Goal: Submit feedback/report problem

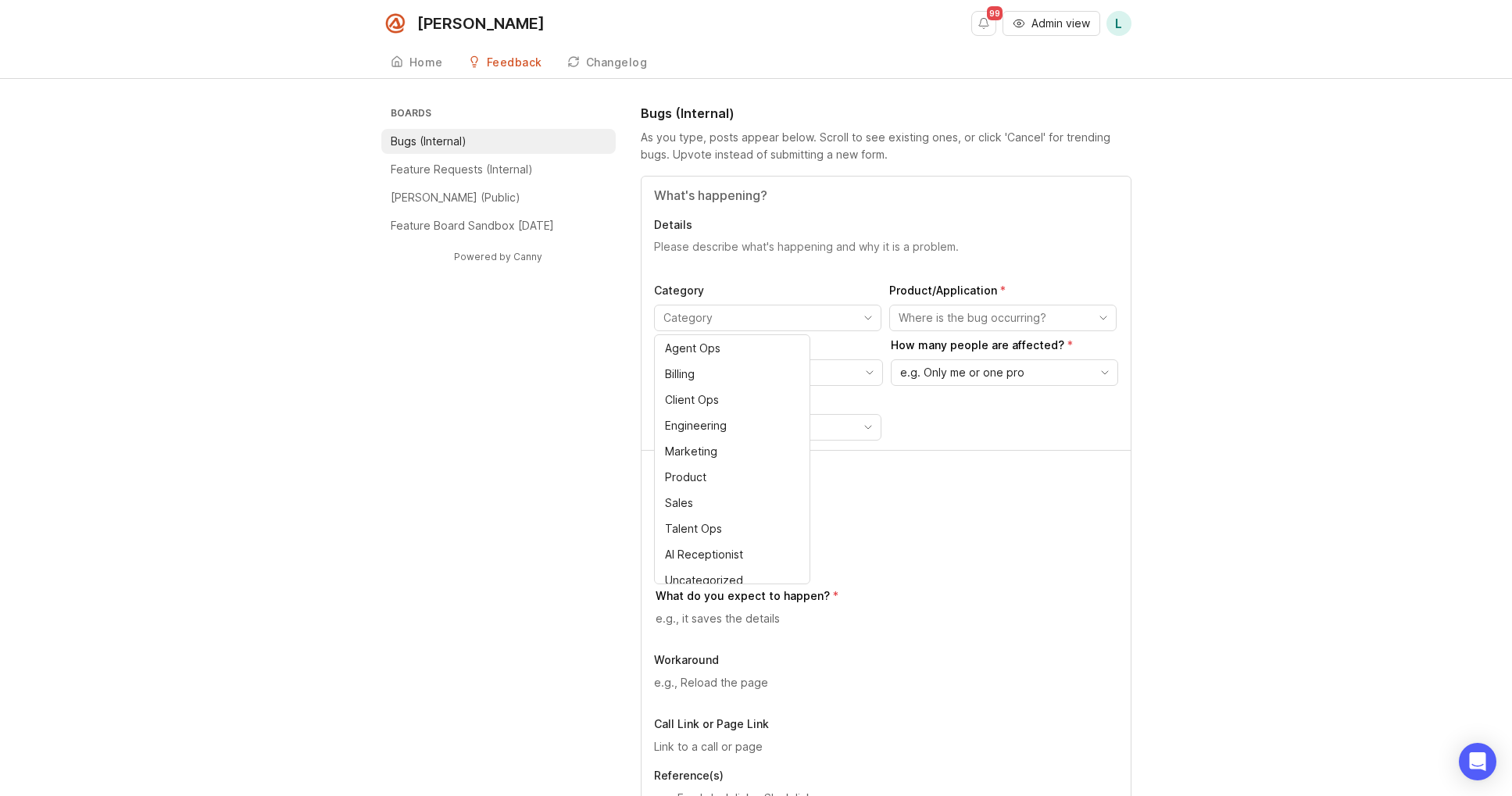
click at [745, 313] on input "toggle menu" at bounding box center [759, 318] width 191 height 17
click at [726, 551] on div "AI Receptionist" at bounding box center [704, 546] width 78 height 17
type input "AI Receptionist"
click at [1002, 326] on input "toggle menu" at bounding box center [993, 318] width 191 height 17
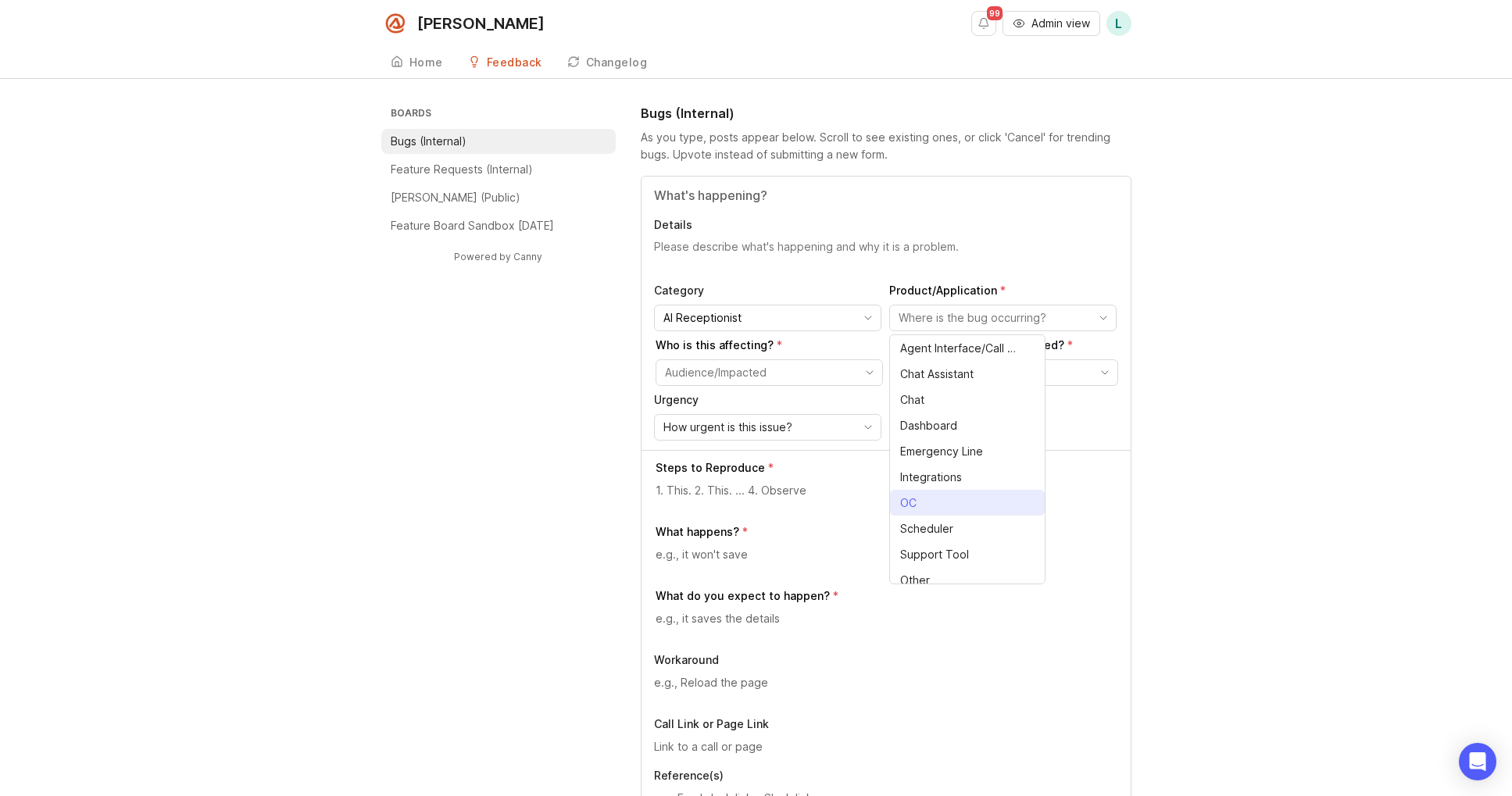
scroll to position [35, 0]
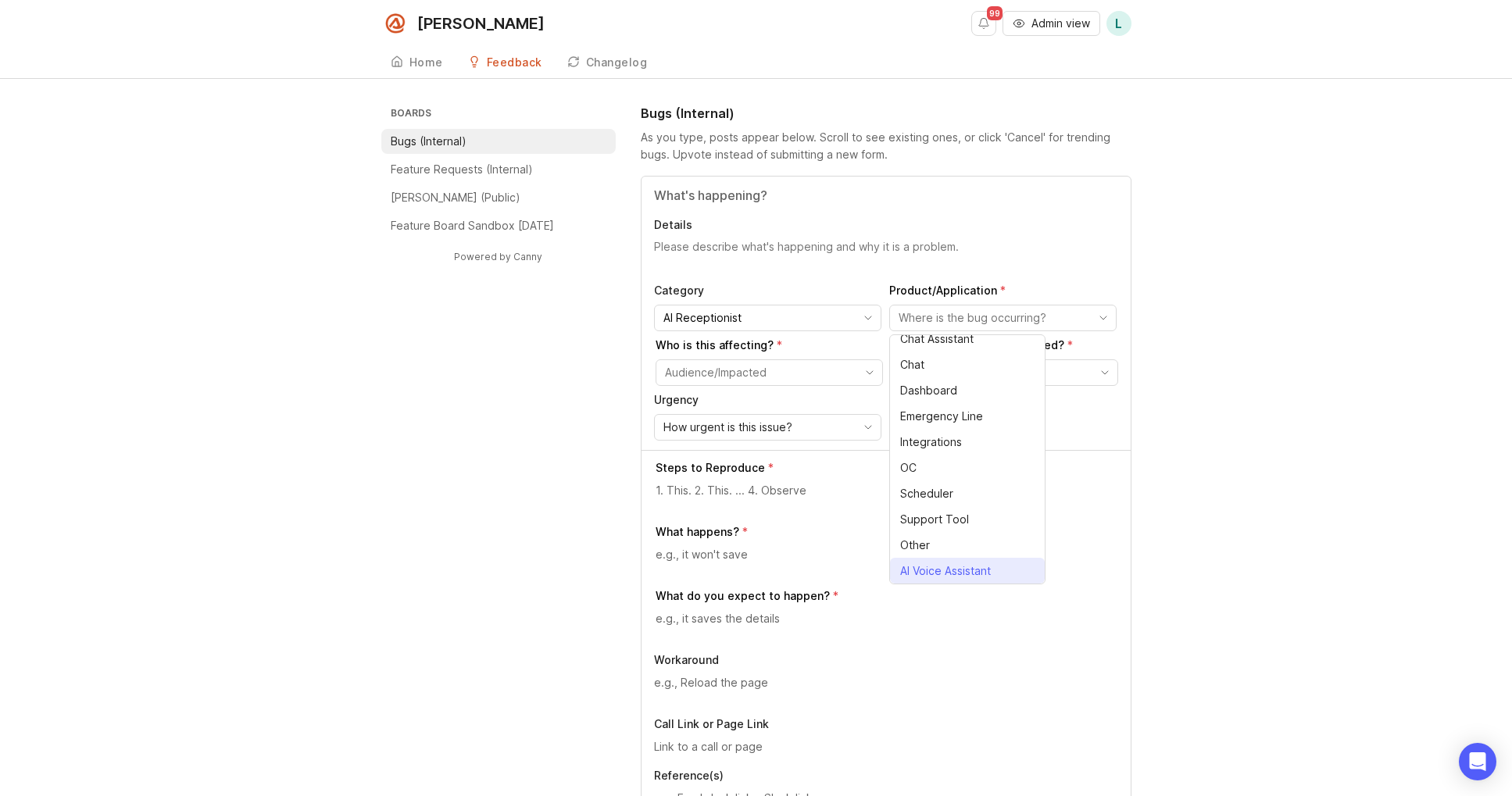
click at [956, 572] on span "AI Voice Assistant" at bounding box center [945, 570] width 90 height 17
type input "AI Voice Assistant"
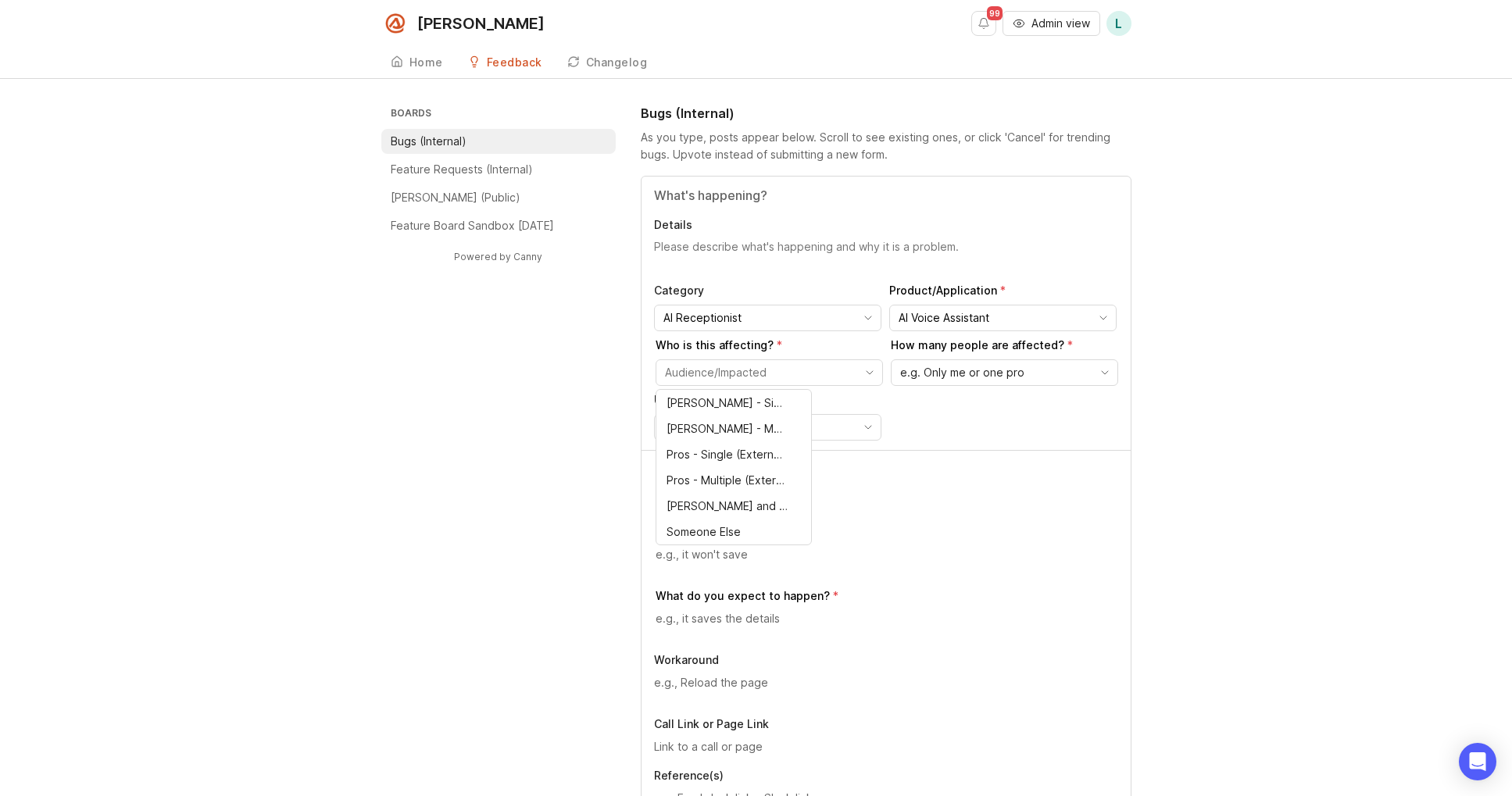
click at [794, 367] on input "toggle menu" at bounding box center [760, 372] width 191 height 17
click at [750, 450] on span "Pros - Single (External)" at bounding box center [725, 454] width 117 height 17
type input "Pros - Single (External)"
click at [1019, 380] on span "e.g. Only me or one pro" at bounding box center [962, 372] width 125 height 17
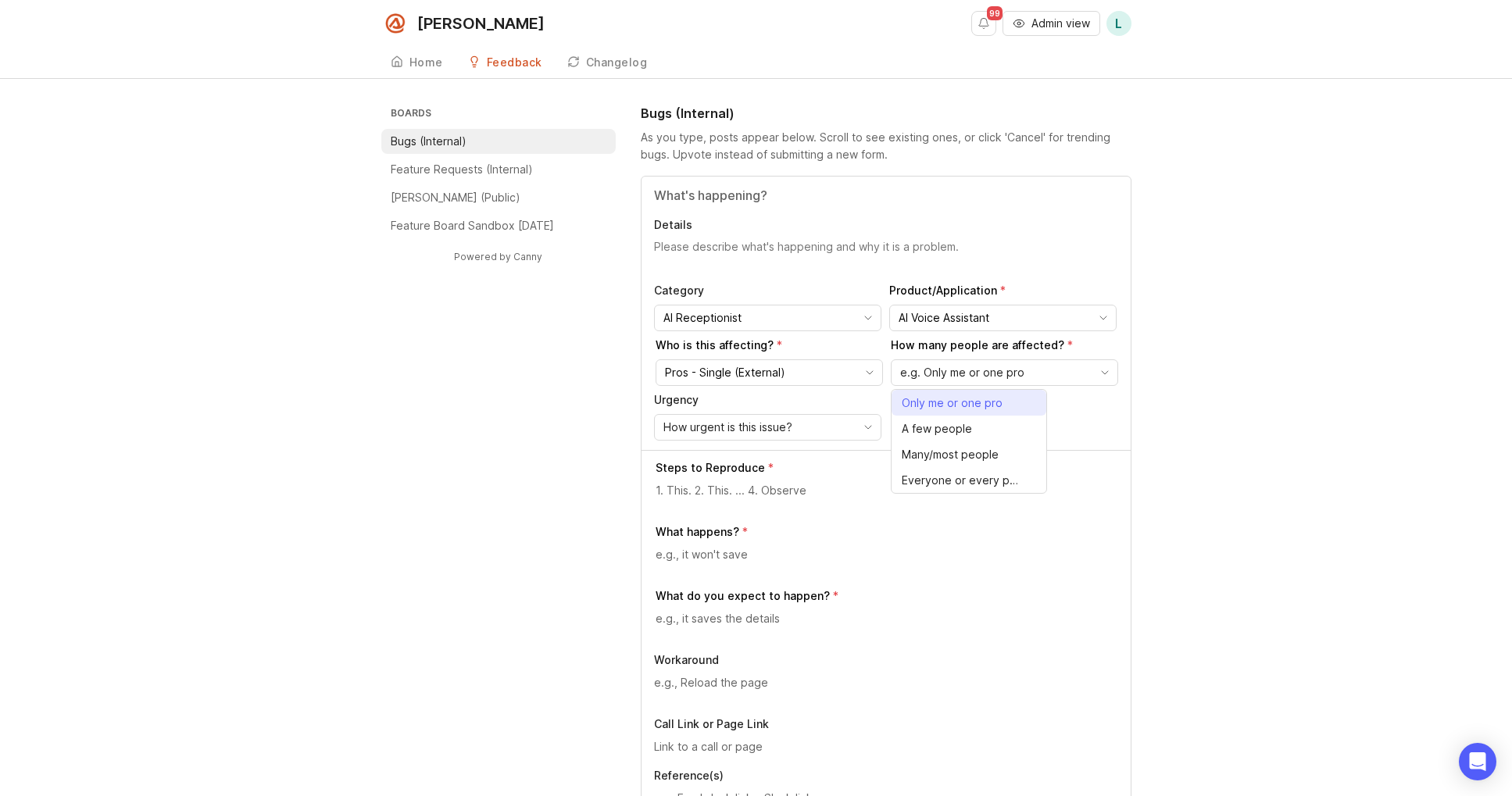
click at [987, 407] on span "Only me or one pro" at bounding box center [952, 403] width 101 height 17
click at [757, 420] on span "How urgent is this issue?" at bounding box center [728, 427] width 129 height 17
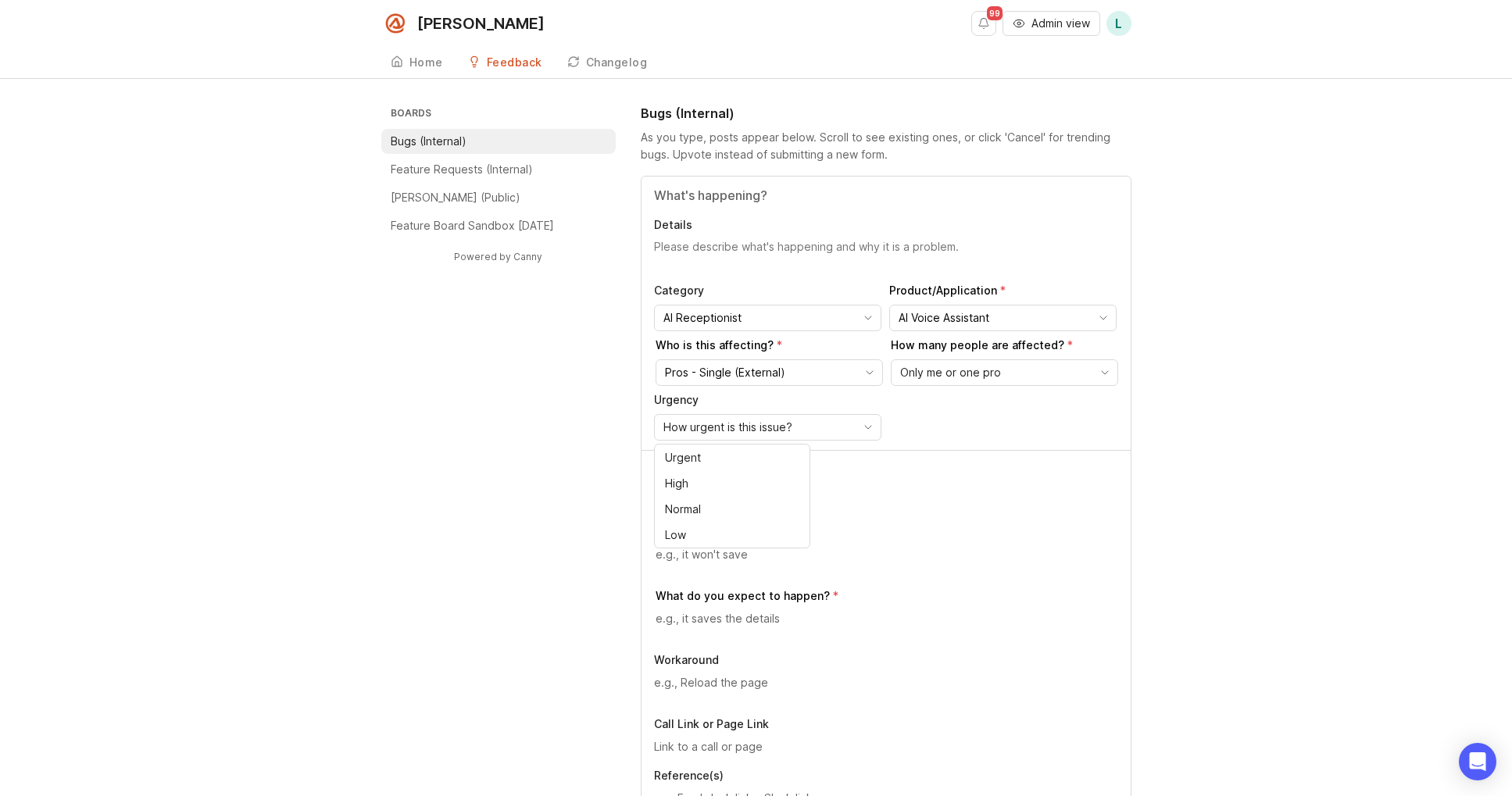
click at [991, 452] on div "Steps to Reproduce What happens? What do you expect to happen? Workaround Call …" at bounding box center [886, 639] width 489 height 379
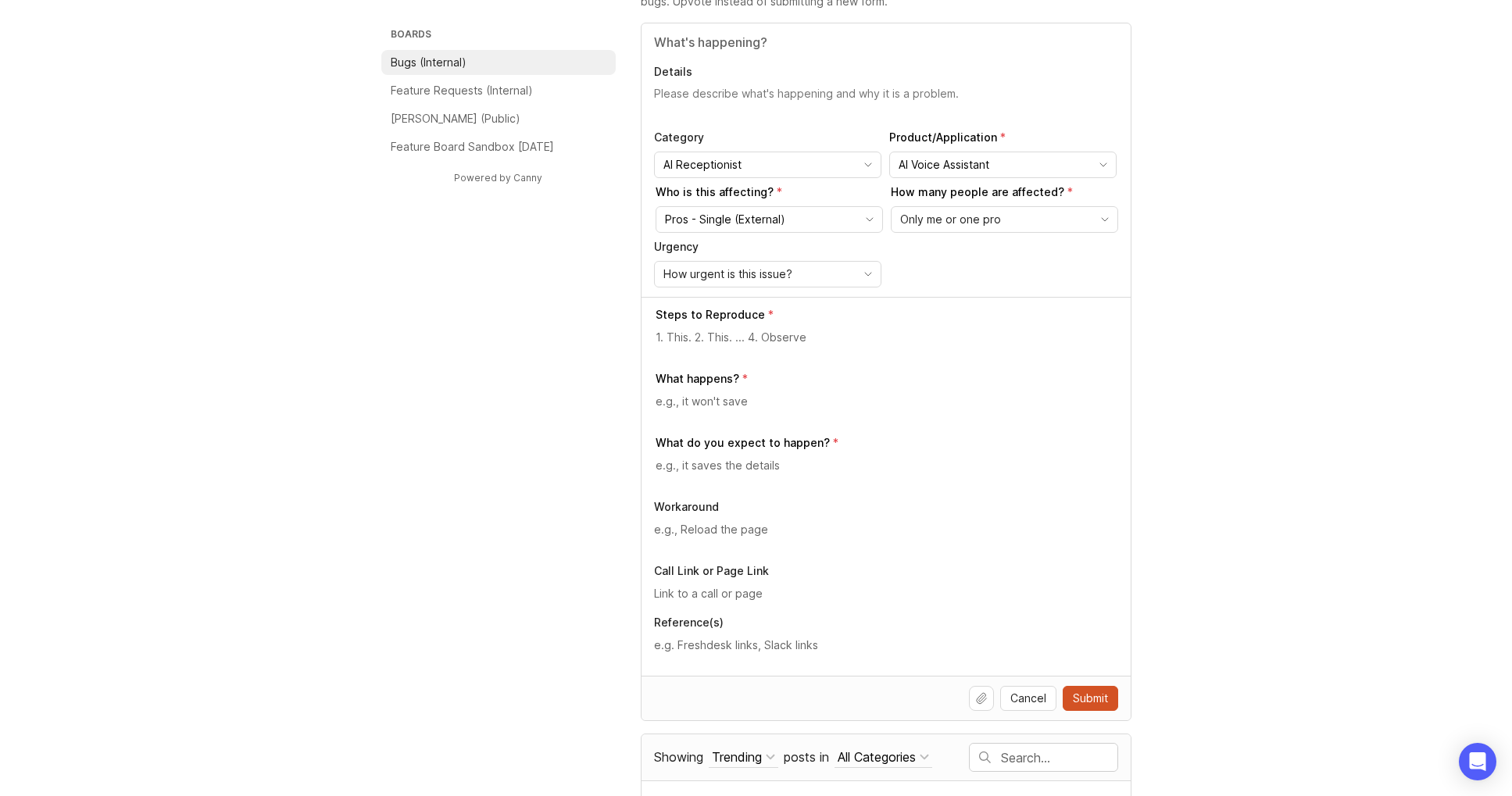
scroll to position [155, 0]
click at [731, 330] on textarea at bounding box center [887, 336] width 463 height 17
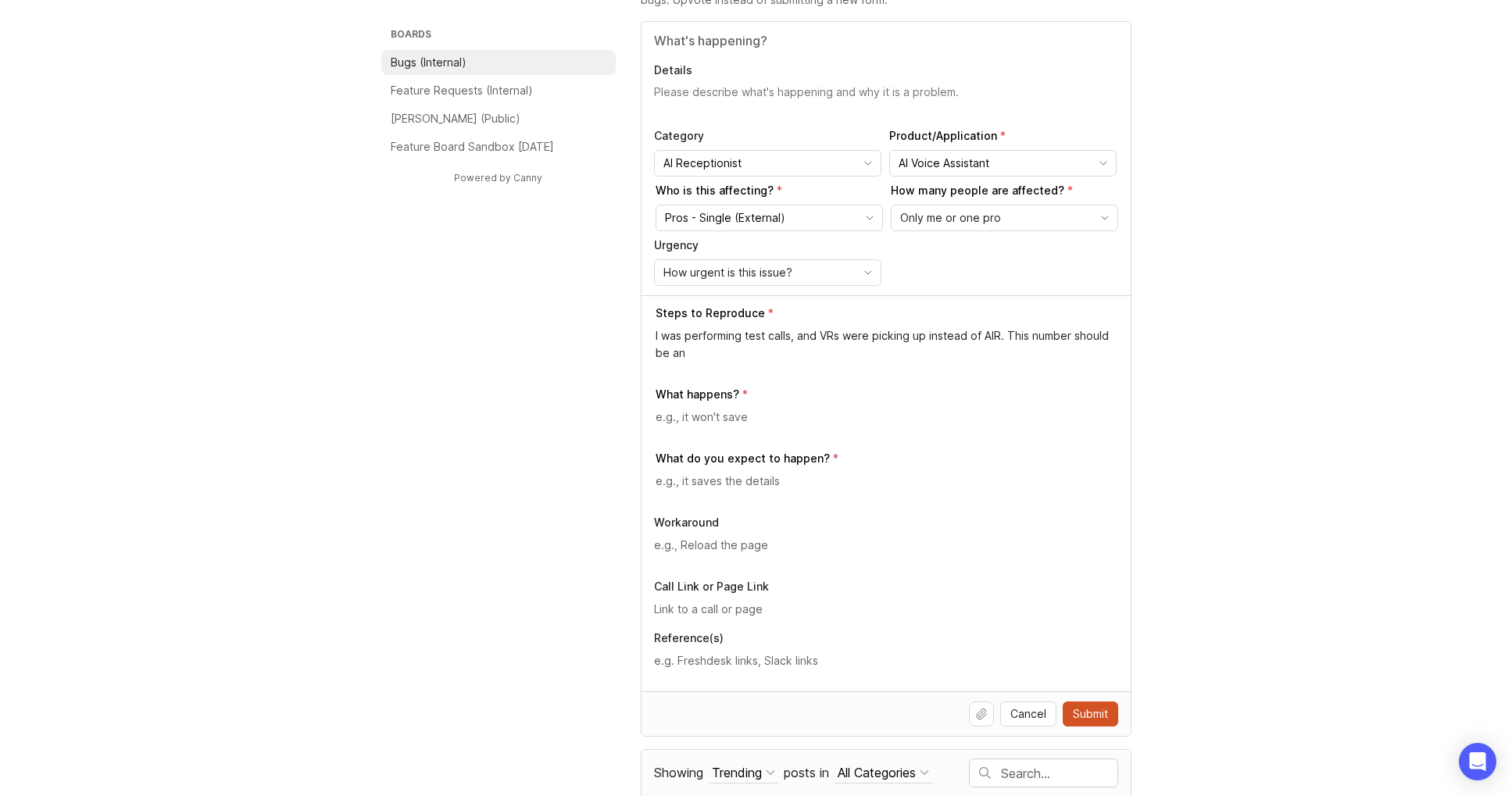
drag, startPoint x: 1003, startPoint y: 353, endPoint x: 640, endPoint y: 338, distance: 363.3
click at [641, 338] on div "Steps to Reproduce I was performing test calls, and VRs were picking up instead…" at bounding box center [886, 493] width 489 height 396
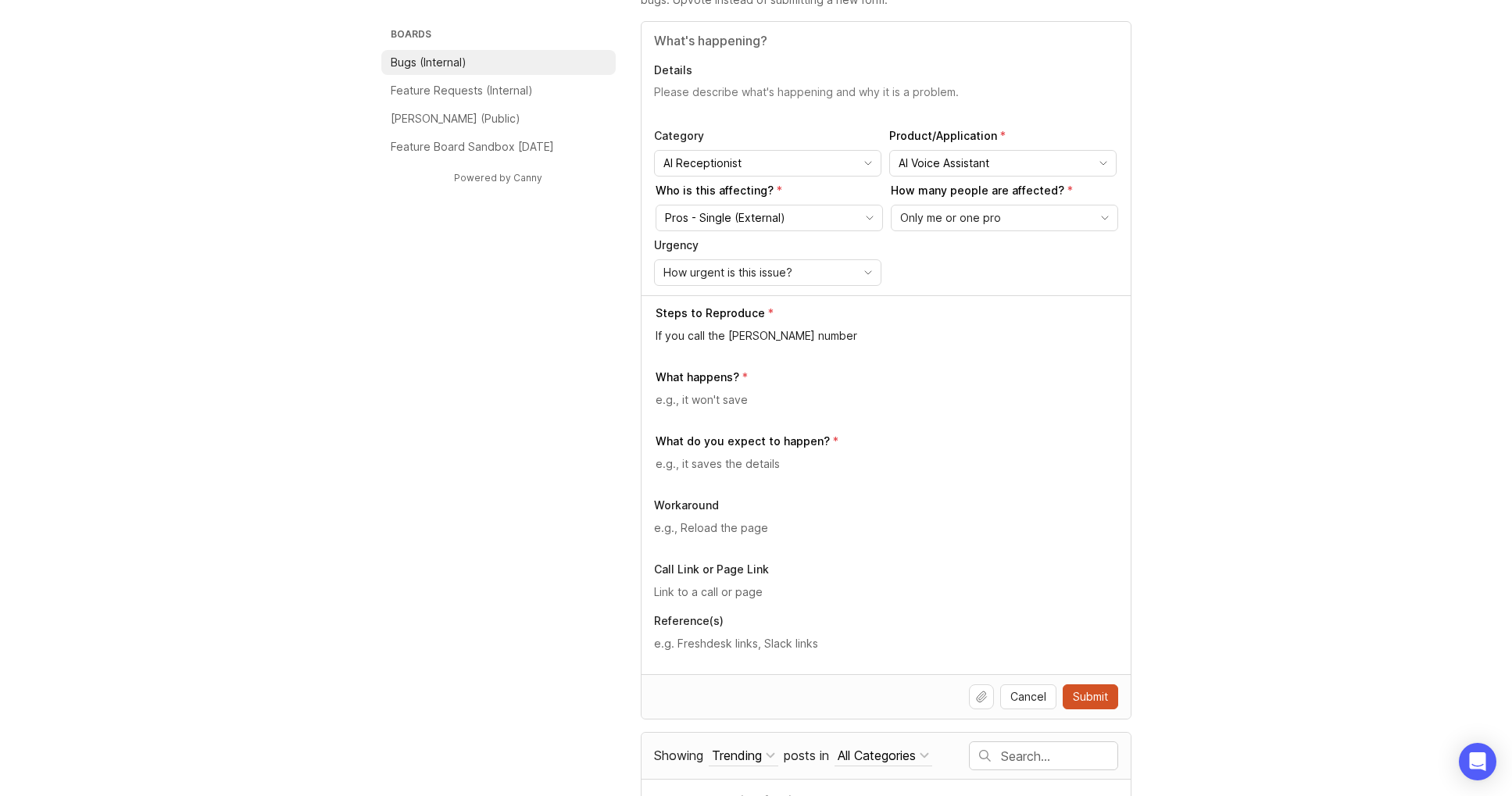
paste textarea "[PHONE_NUMBER]"
type textarea "If you call the [PERSON_NAME] number [PHONE_NUMBER] a VR will answer and not AI…"
click at [677, 409] on div at bounding box center [887, 406] width 463 height 30
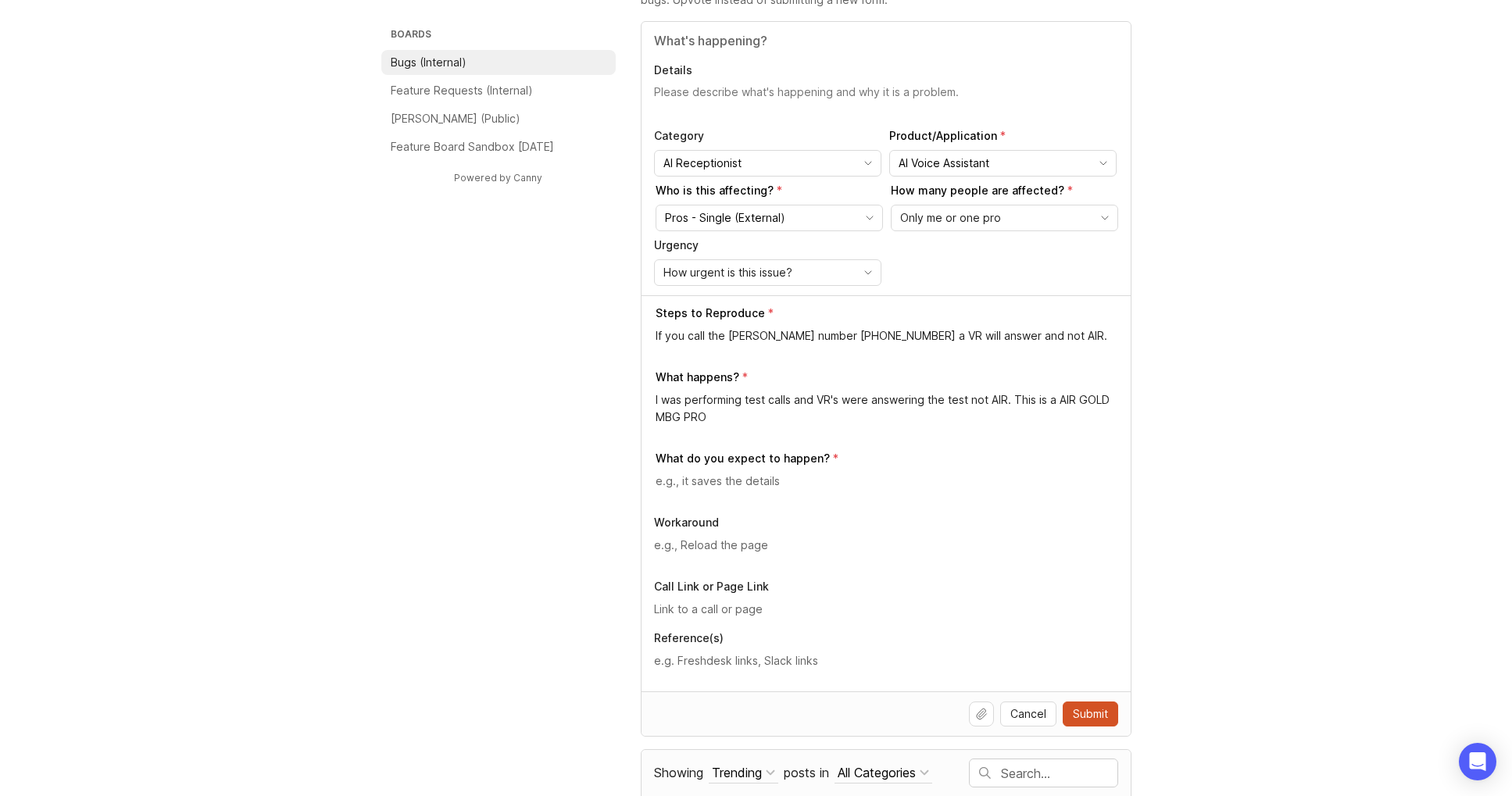
type textarea "I was performing test calls and VR's were answering the test not AIR. This is a…"
click at [647, 478] on div "Steps to Reproduce If you call the [PERSON_NAME] number [PHONE_NUMBER] a VR wil…" at bounding box center [886, 493] width 489 height 396
click at [671, 483] on textarea at bounding box center [887, 481] width 463 height 17
type textarea "I expected AIR to answer, not a live VR"
click at [666, 536] on textarea at bounding box center [886, 544] width 464 height 17
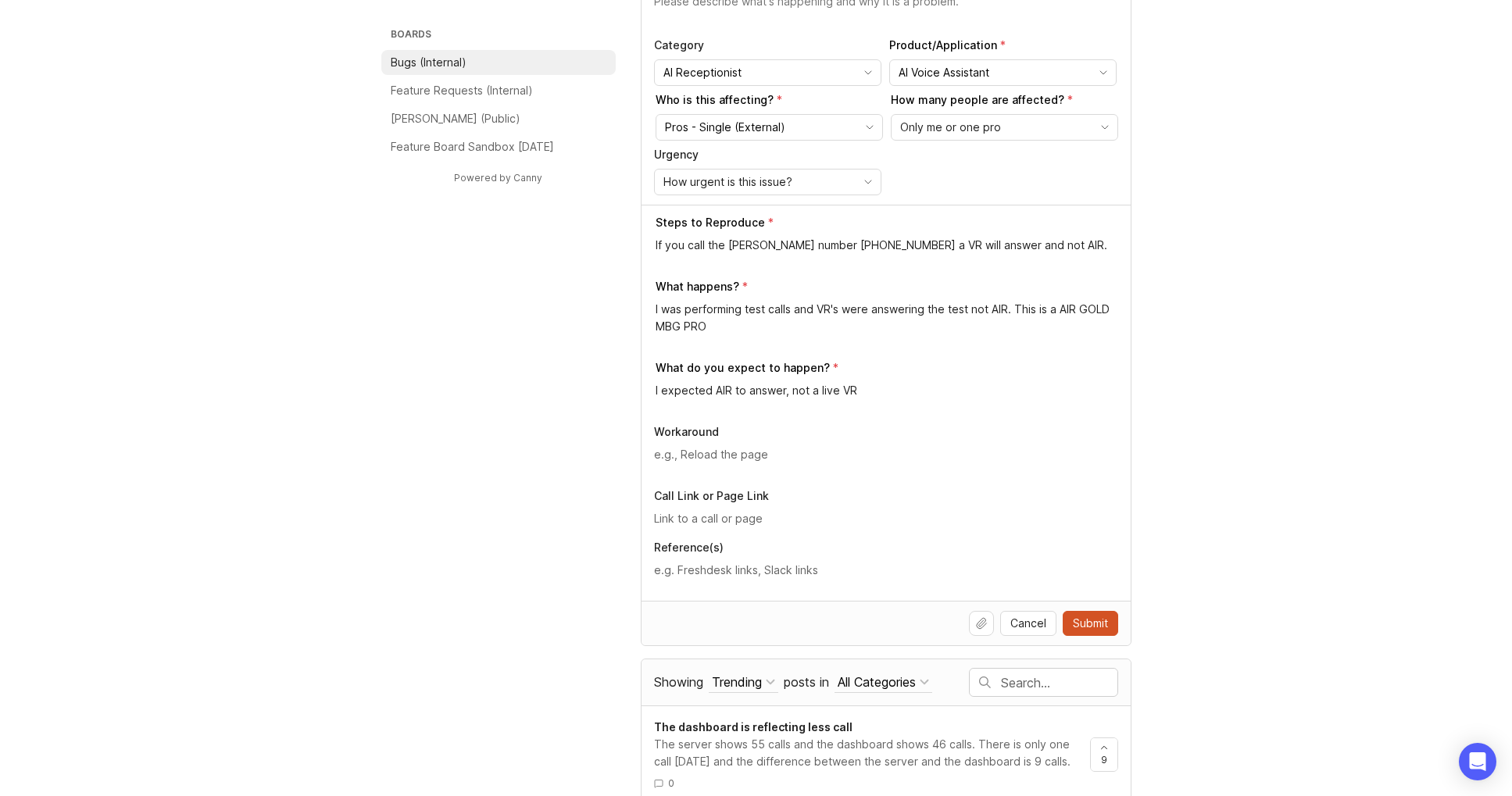
scroll to position [247, 0]
type textarea "I discussed it in my Slack channel and [PERSON_NAME] fixed the webhooks"
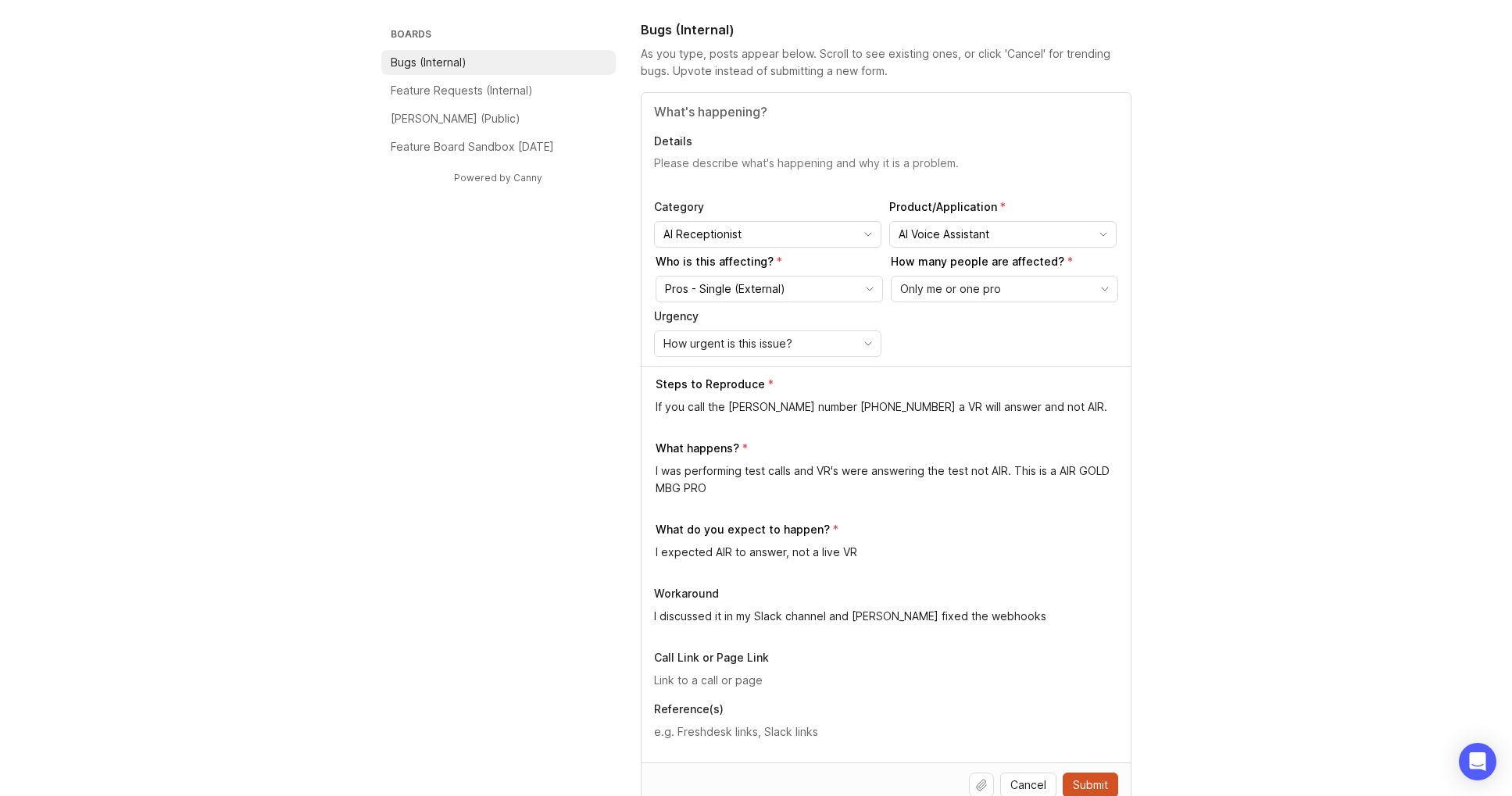
scroll to position [54, 0]
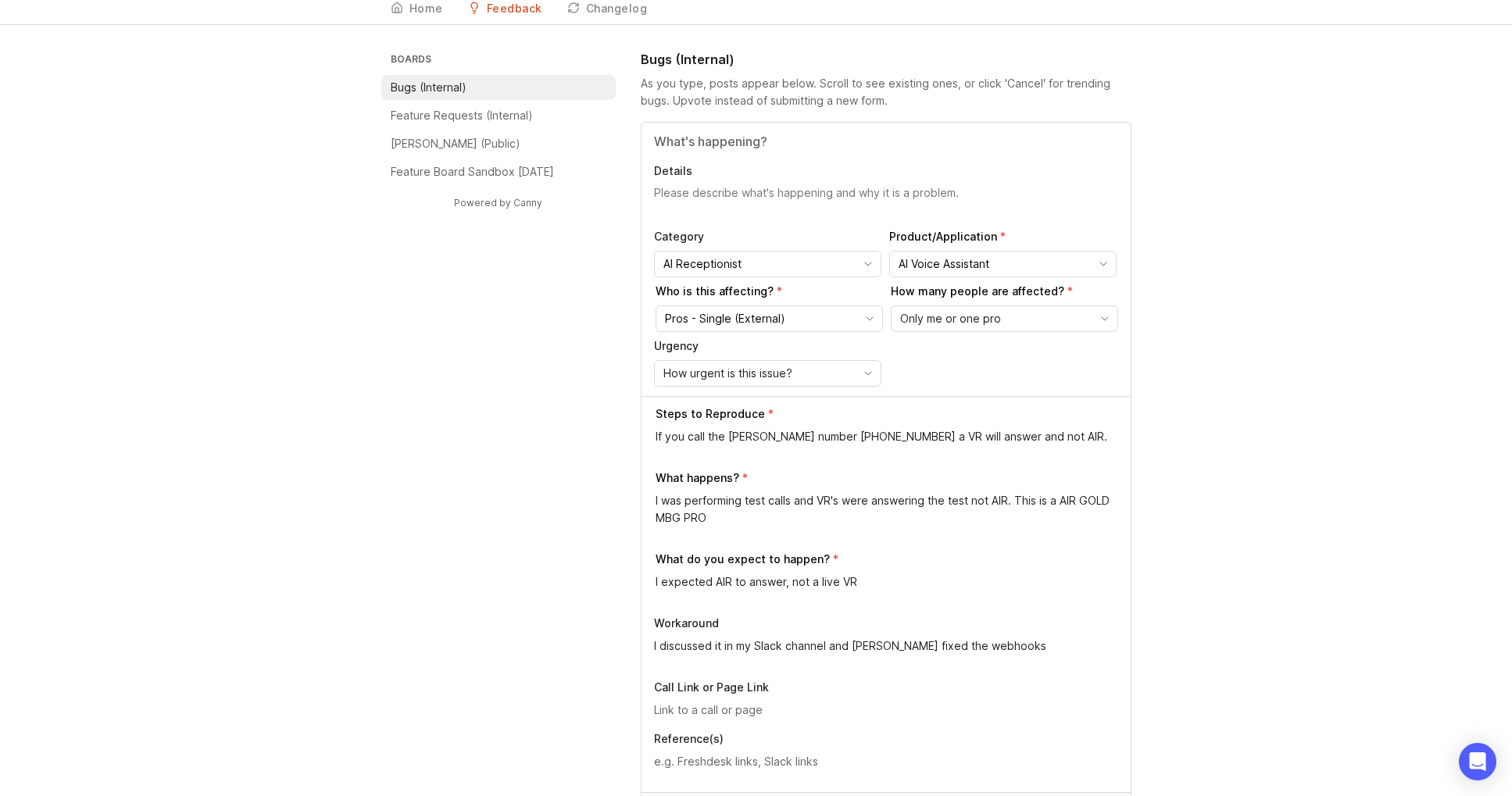
click at [683, 143] on input "Title" at bounding box center [886, 141] width 464 height 19
type input "I changed Wiszneauckas Law's [PERSON_NAME] number because when I did a test cal…"
click at [756, 211] on textarea "Details" at bounding box center [886, 201] width 464 height 31
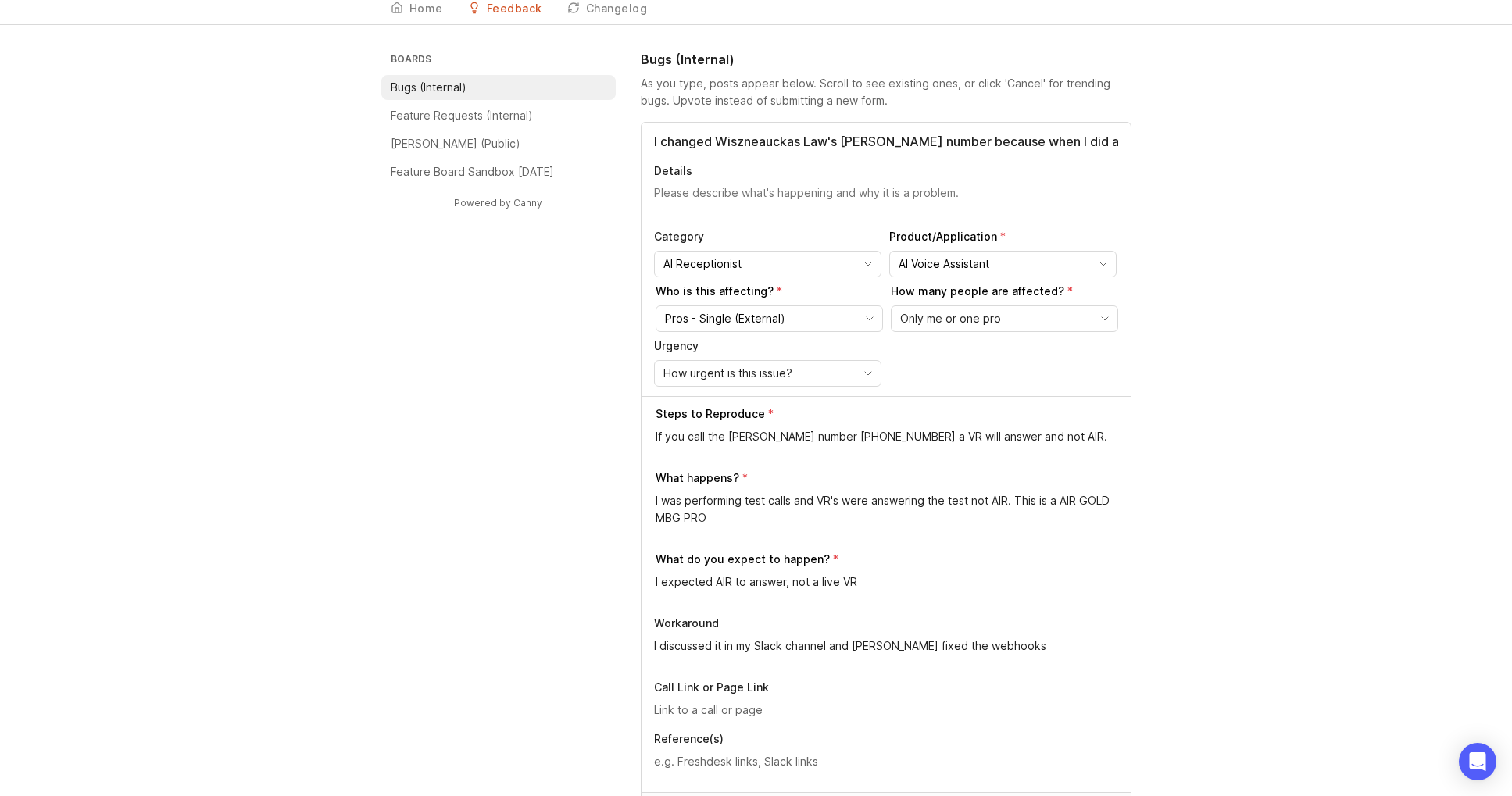
click at [754, 205] on textarea "Details" at bounding box center [886, 201] width 464 height 31
type textarea "I changed"
click at [694, 133] on input "I changed Wiszneauckas Law's [PERSON_NAME] number because when I did a test cal…" at bounding box center [886, 141] width 464 height 19
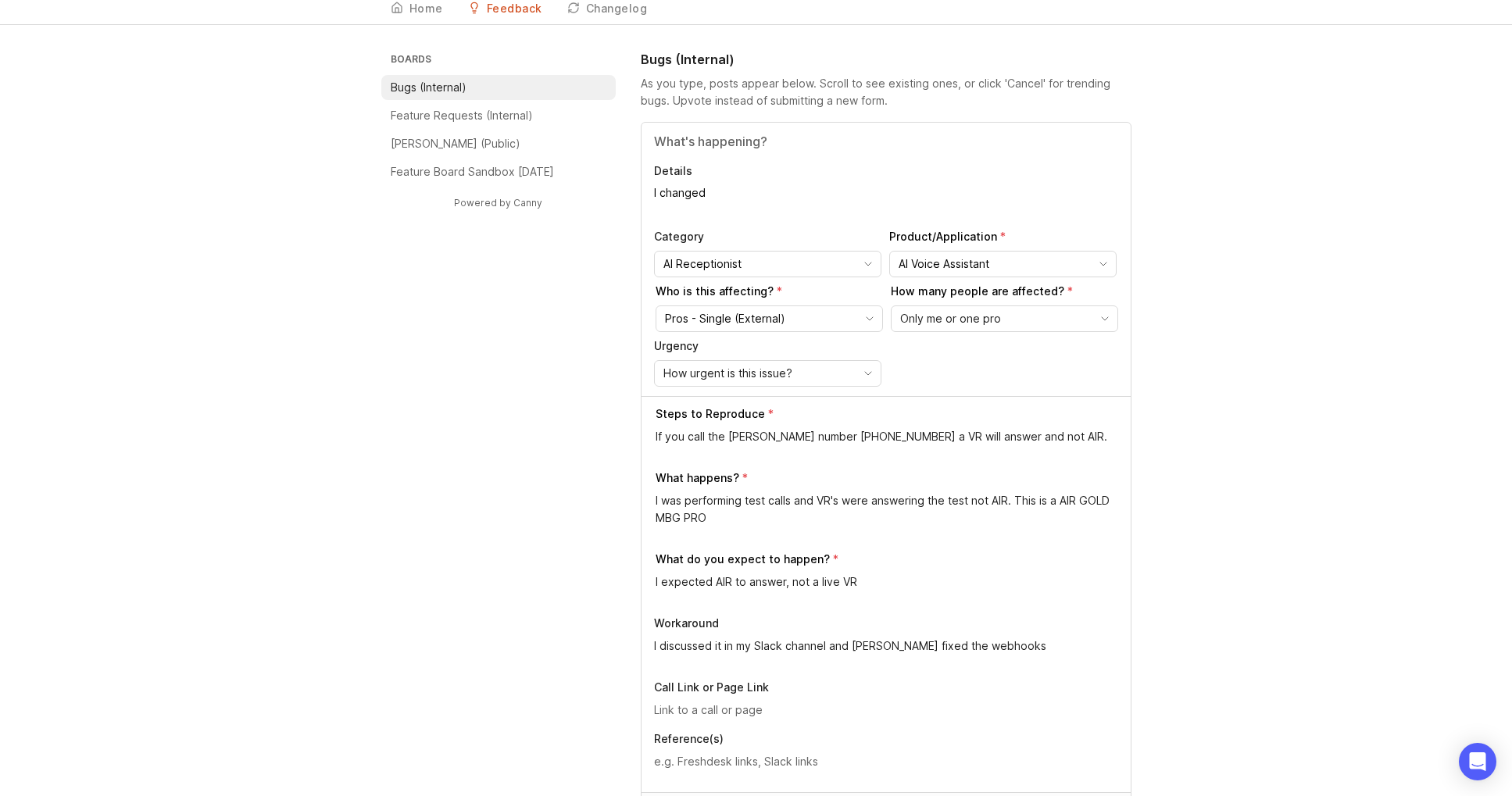
click at [720, 196] on textarea "I changed" at bounding box center [886, 201] width 464 height 31
drag, startPoint x: 720, startPoint y: 196, endPoint x: 620, endPoint y: 195, distance: 100.0
paste textarea "[PERSON_NAME] Law's [PERSON_NAME] number because when I did a test call I was g…"
type textarea "I changed Wiszneauckas Law's [PERSON_NAME] number because when I did a test cal…"
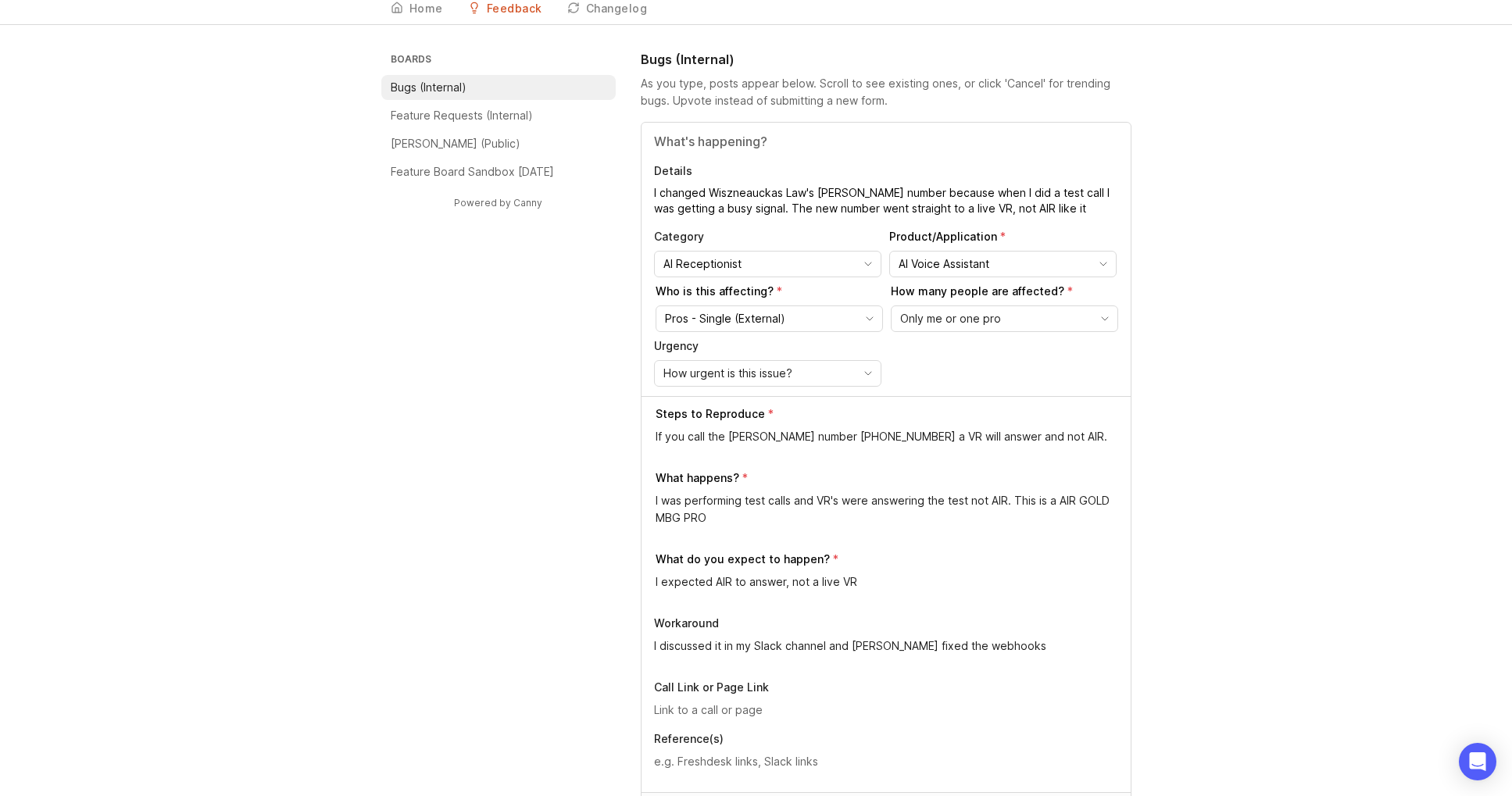
click at [683, 125] on div "Details I changed Wiszneauckas Law's [PERSON_NAME] number because when I did a …" at bounding box center [886, 259] width 489 height 273
click at [683, 133] on input "Title" at bounding box center [886, 141] width 464 height 19
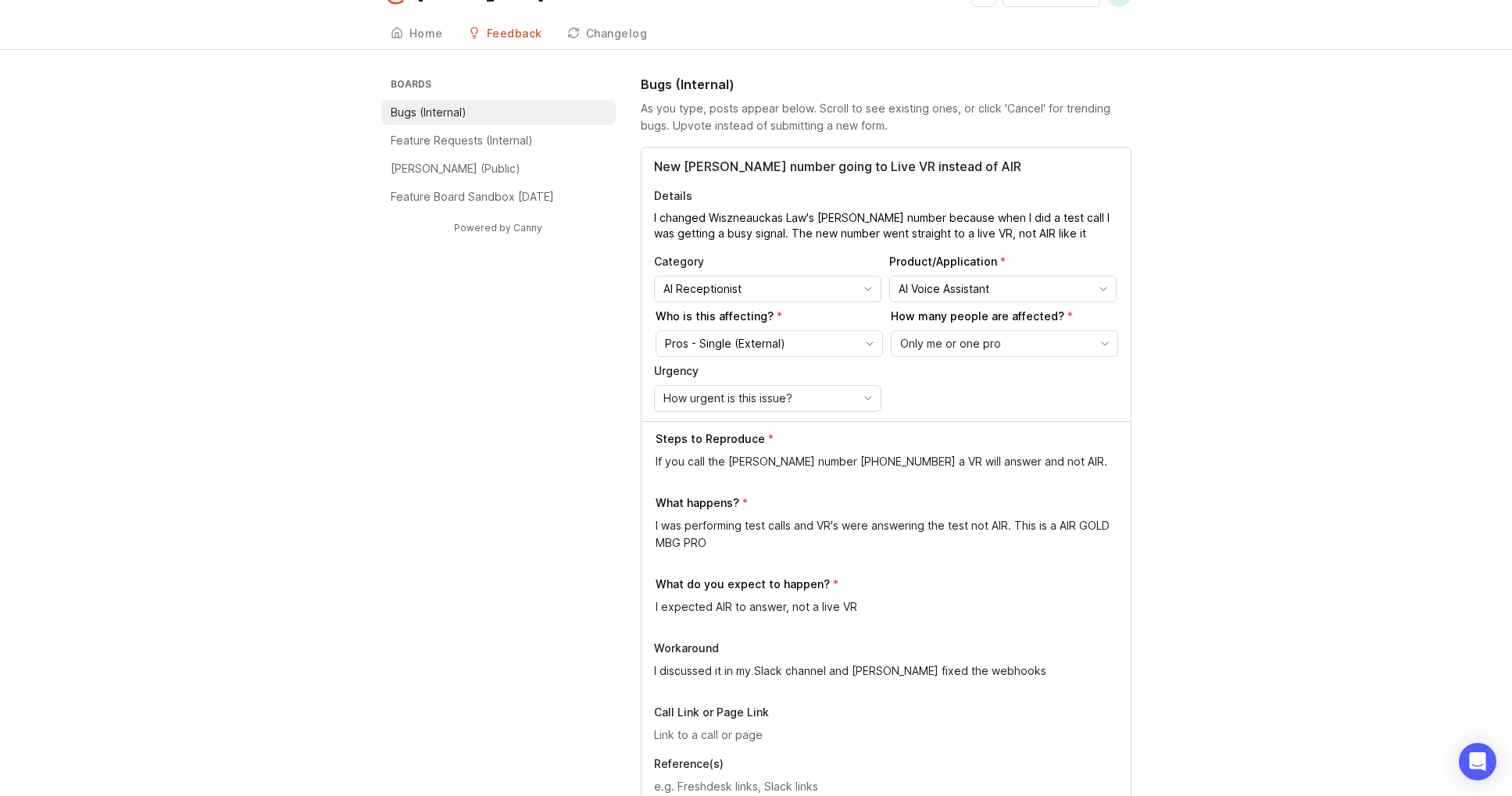
scroll to position [30, 0]
type input "New [PERSON_NAME] number going to Live VR instead of AIR"
click at [1044, 222] on textarea "I changed Wiszneauckas Law's [PERSON_NAME] number because when I did a test cal…" at bounding box center [886, 225] width 464 height 31
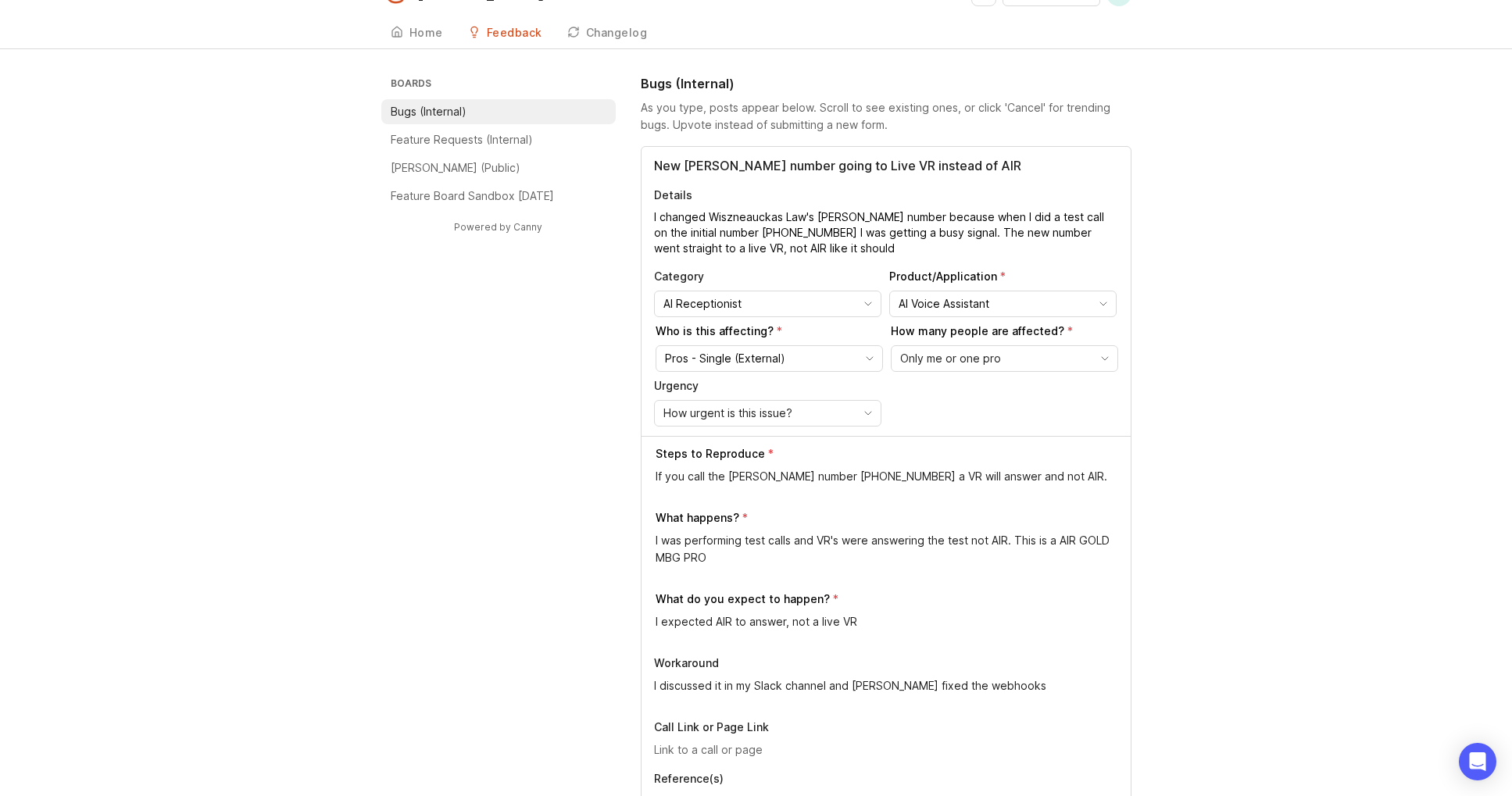
click at [775, 231] on textarea "I changed Wiszneauckas Law's [PERSON_NAME] number because when I did a test cal…" at bounding box center [886, 233] width 464 height 47
click at [955, 232] on textarea "I changed Wiszneauckas Law's [PERSON_NAME] number because when I did a test cal…" at bounding box center [886, 233] width 464 height 47
click at [803, 257] on div "New [PERSON_NAME] number going to Live VR instead of AIR Details I changed Wisz…" at bounding box center [886, 291] width 489 height 289
click at [807, 252] on textarea "I changed Wiszneauckas Law's [PERSON_NAME] number because when I did a test cal…" at bounding box center [886, 233] width 464 height 47
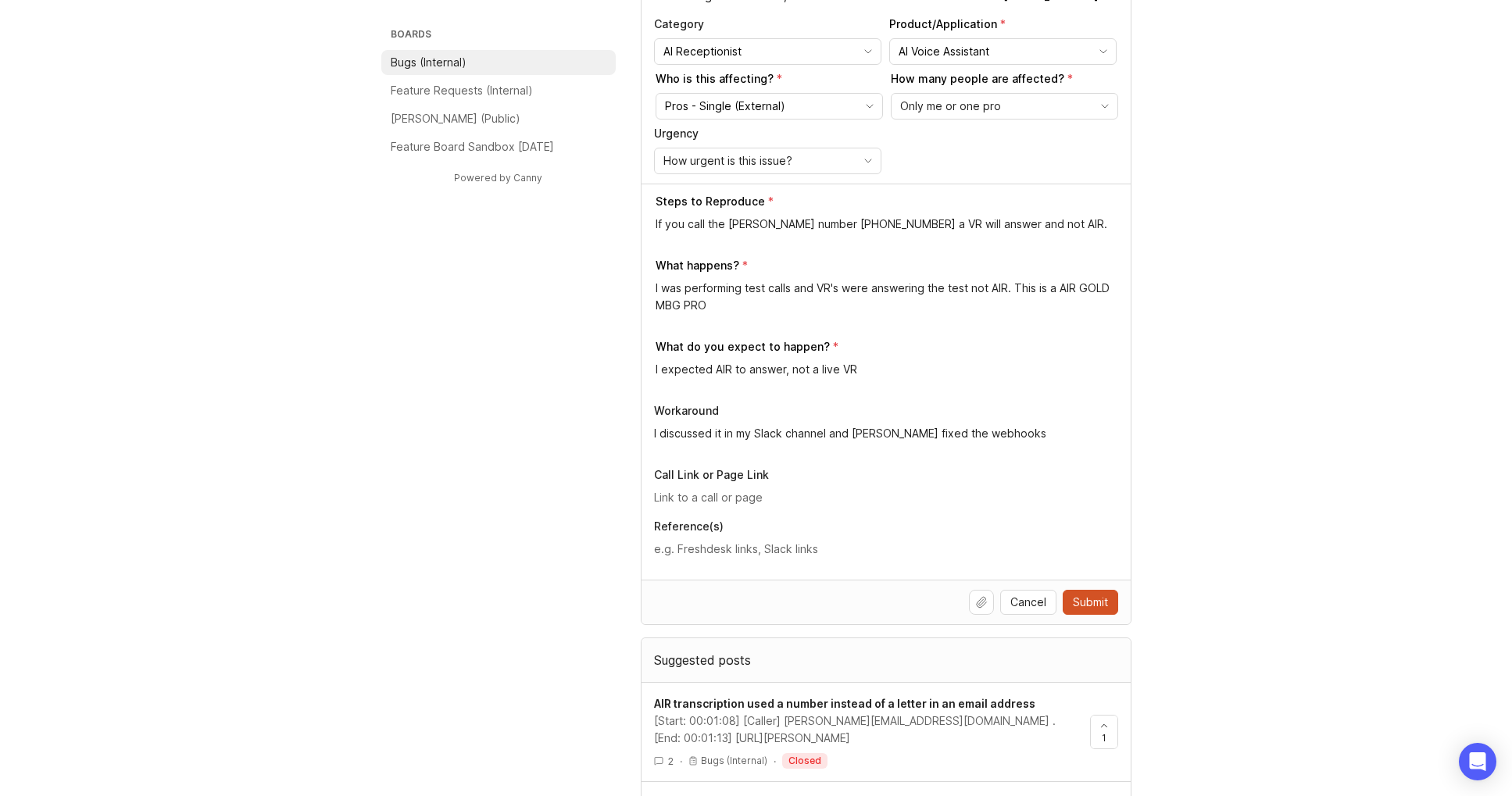
scroll to position [289, 0]
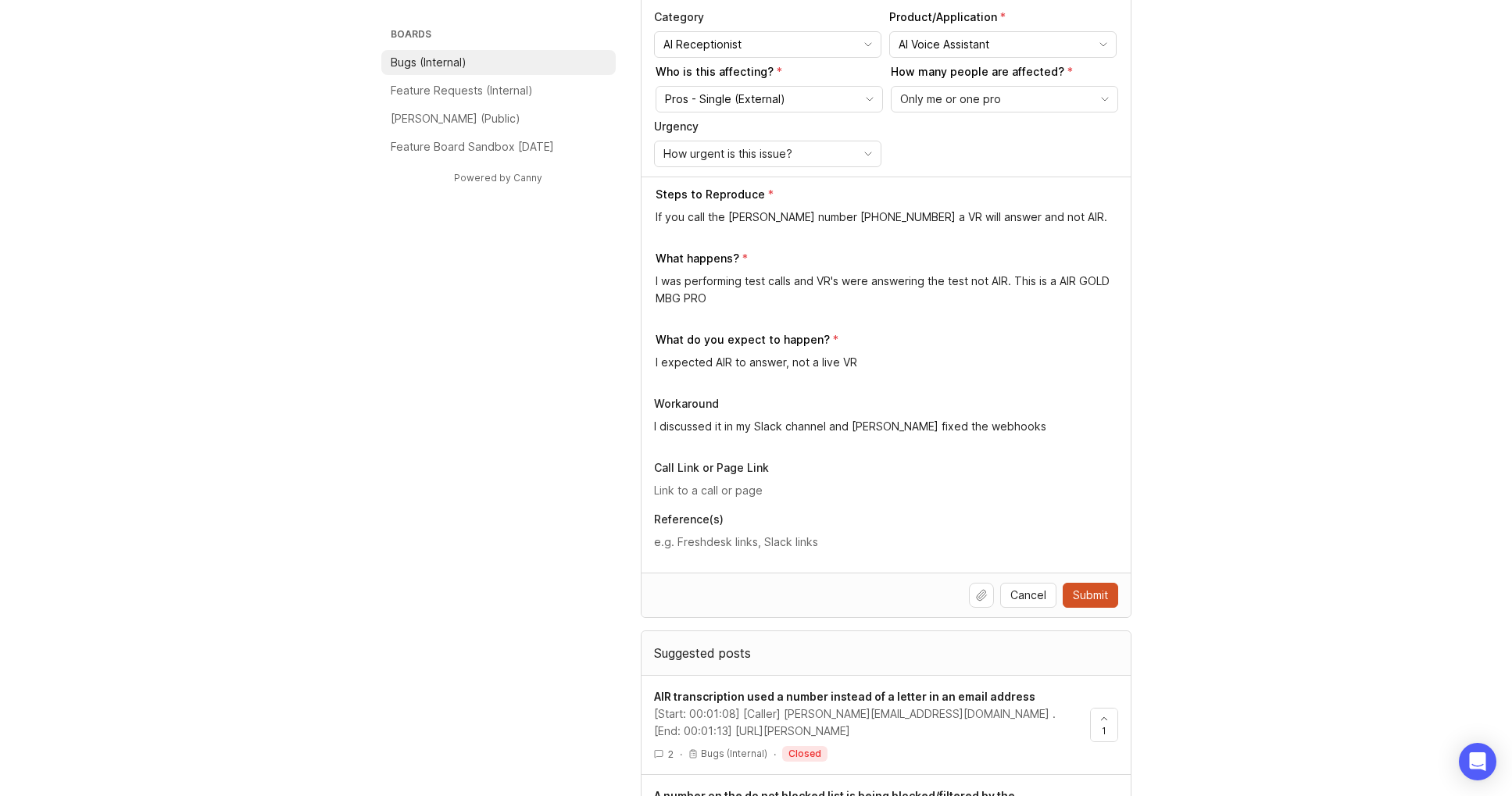
type textarea "I changed Wiszneauckas Law's [PERSON_NAME] number because when I did a test cal…"
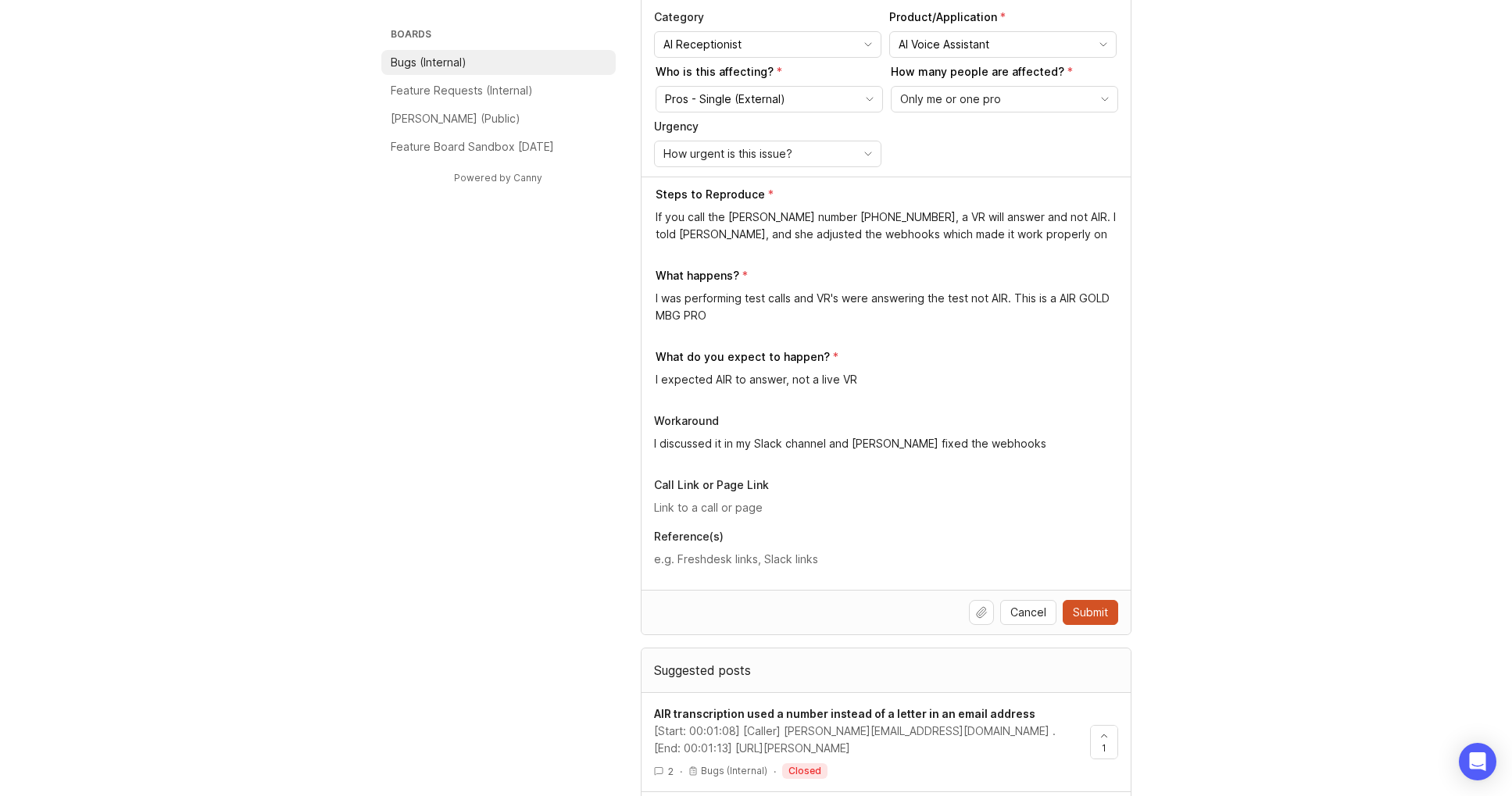
click at [1077, 235] on textarea "If you call the [PERSON_NAME] number [PHONE_NUMBER], a VR will answer and not A…" at bounding box center [887, 226] width 463 height 34
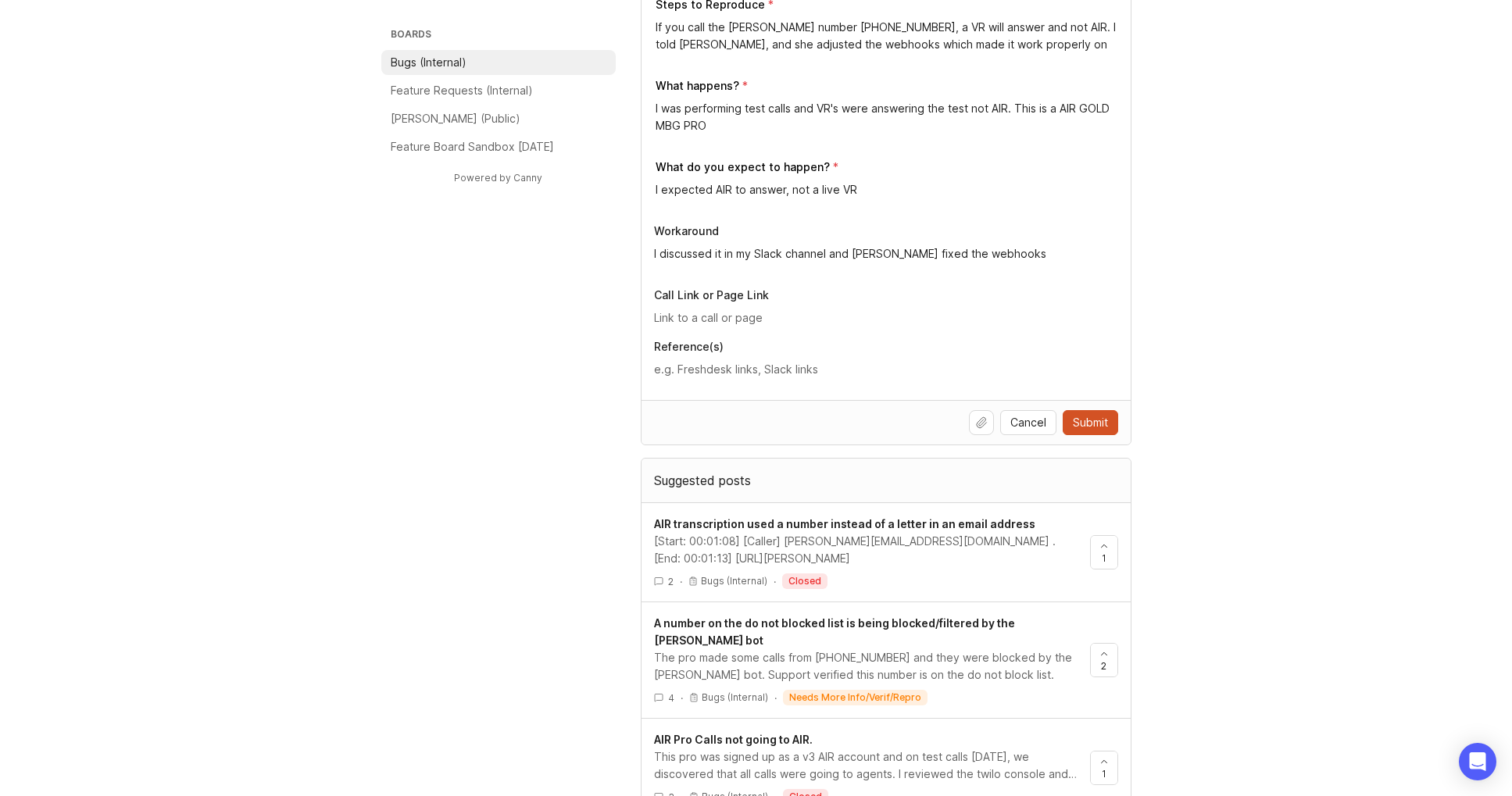
scroll to position [481, 0]
type textarea "If you call the [PERSON_NAME] number [PHONE_NUMBER], a VR will answer and not A…"
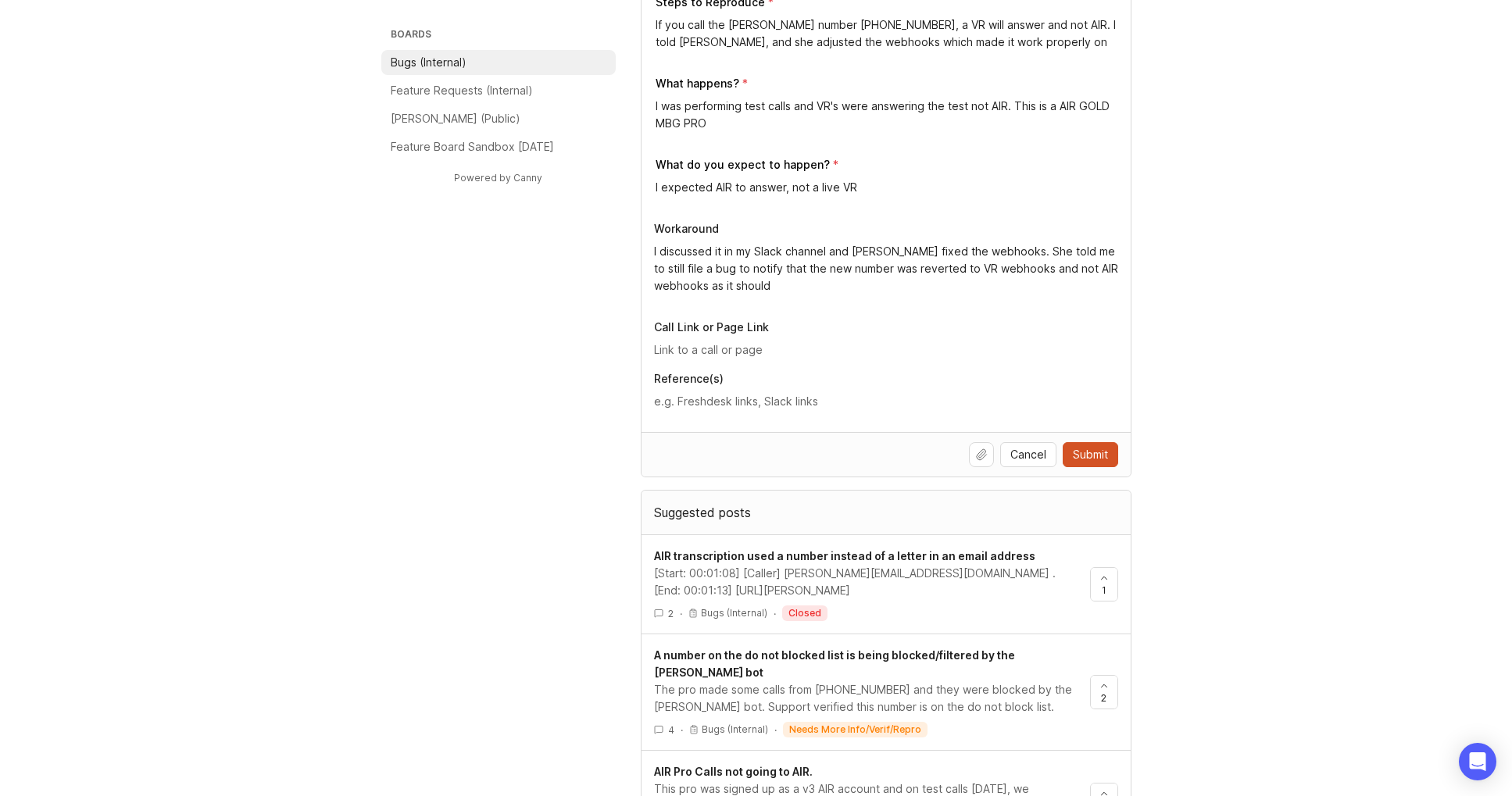
type textarea "I discussed it in my Slack channel and [PERSON_NAME] fixed the webhooks. She to…"
click at [702, 406] on textarea at bounding box center [886, 401] width 464 height 17
paste textarea "[URL][DOMAIN_NAME]"
type textarea "[URL][DOMAIN_NAME]"
click at [722, 352] on input "text" at bounding box center [886, 349] width 464 height 17
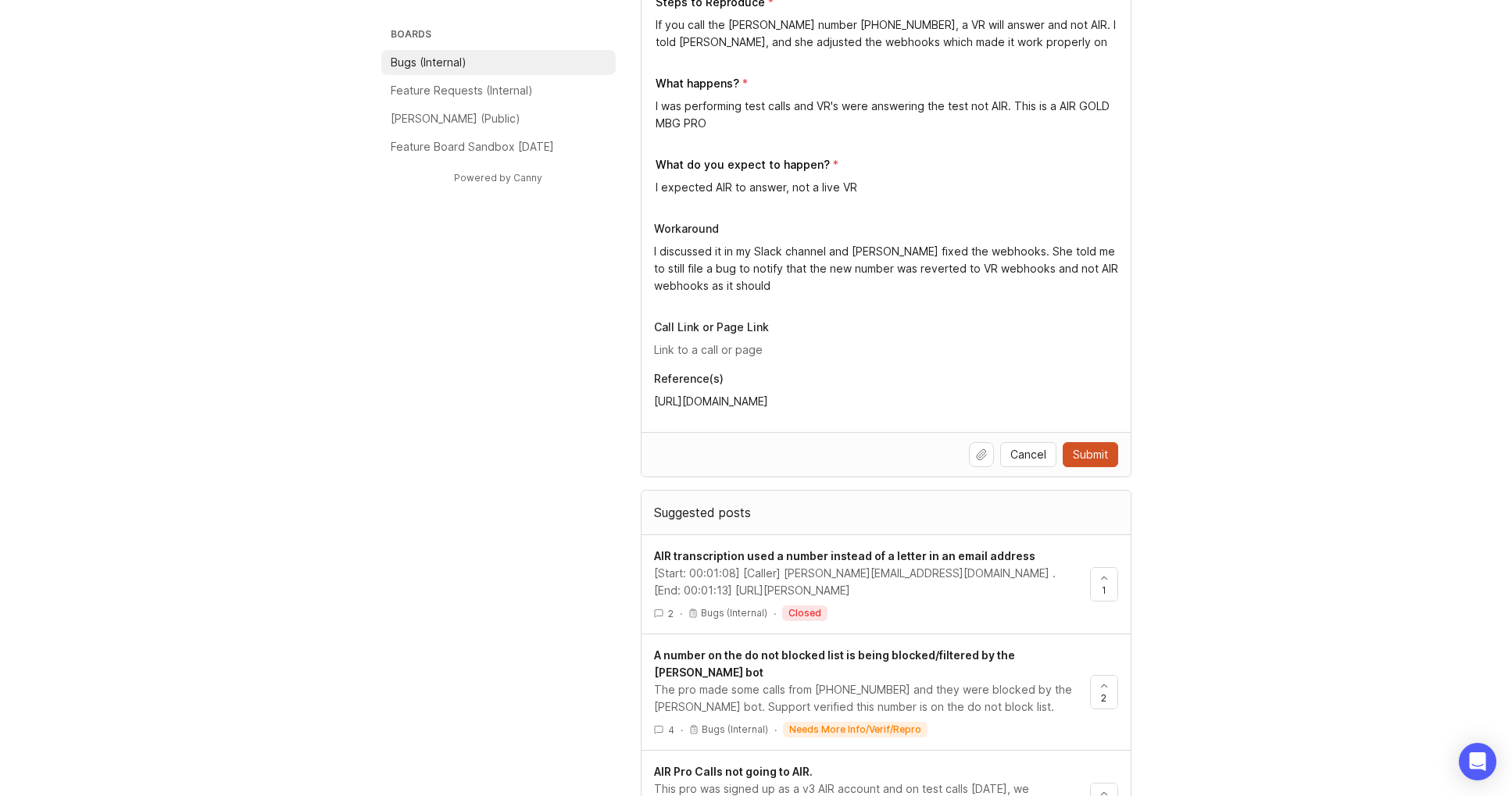
paste input "[URL][PERSON_NAME]"
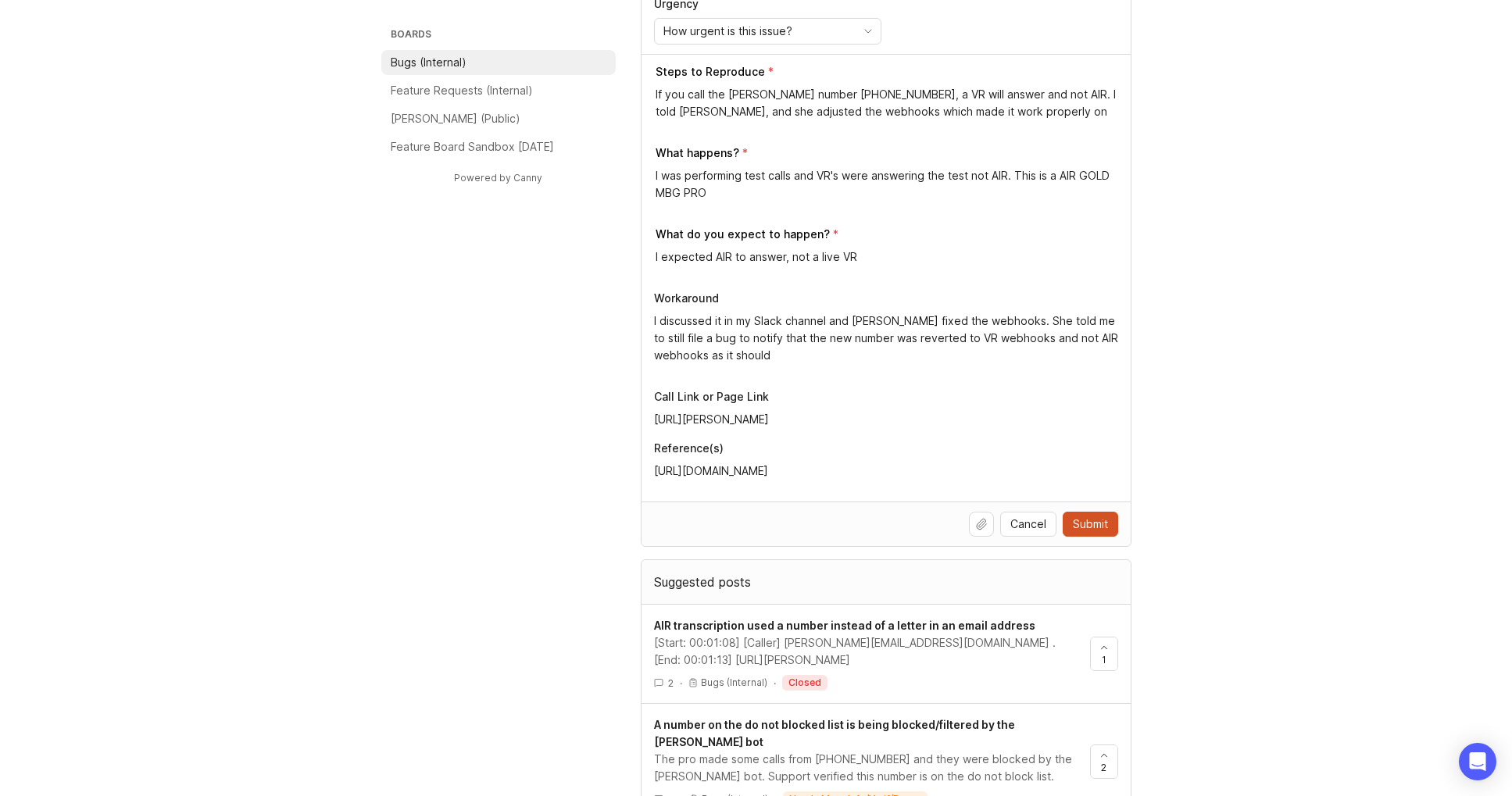
scroll to position [411, 0]
type input "[URL][PERSON_NAME]"
click at [1085, 531] on span "Submit" at bounding box center [1090, 525] width 35 height 15
